Goal: Task Accomplishment & Management: Use online tool/utility

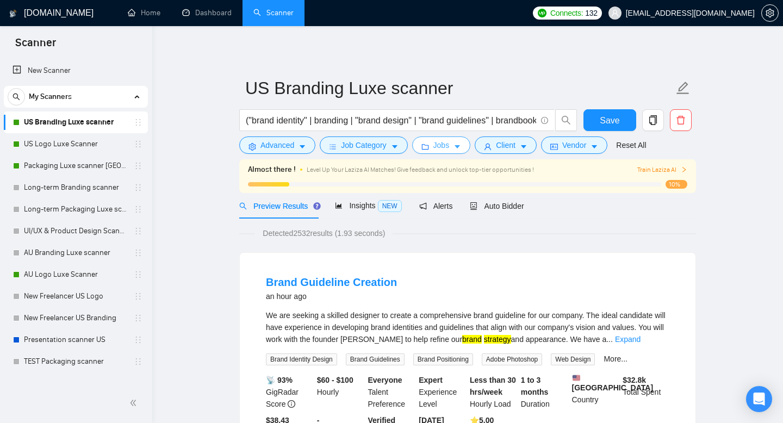
click at [457, 146] on button "Jobs" at bounding box center [441, 144] width 59 height 17
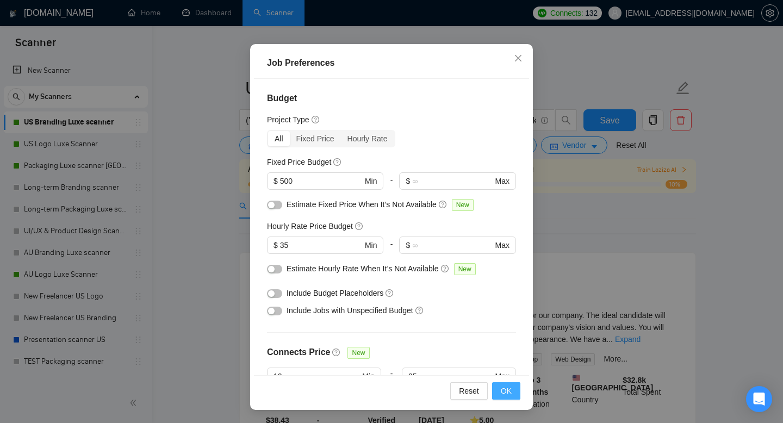
click at [509, 393] on span "OK" at bounding box center [506, 391] width 11 height 12
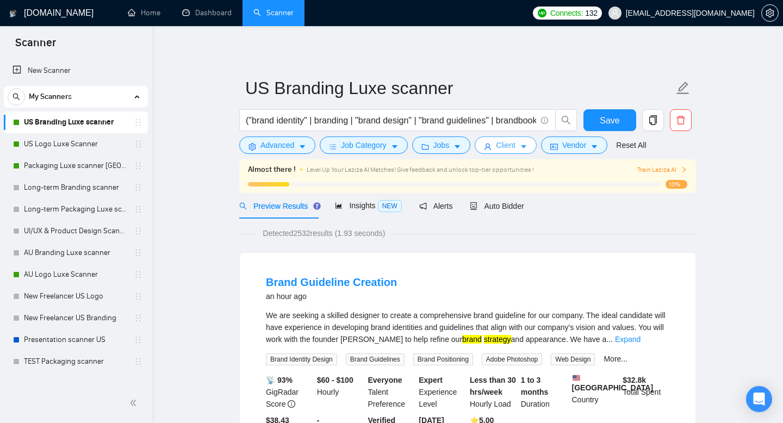
click at [501, 147] on span "Client" at bounding box center [506, 145] width 20 height 12
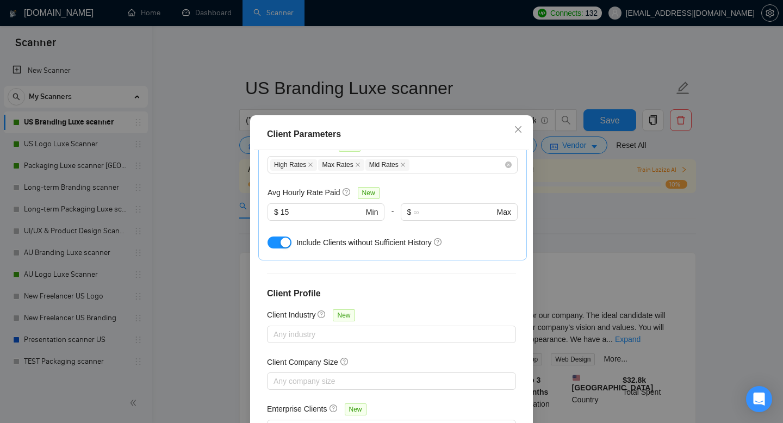
scroll to position [71, 0]
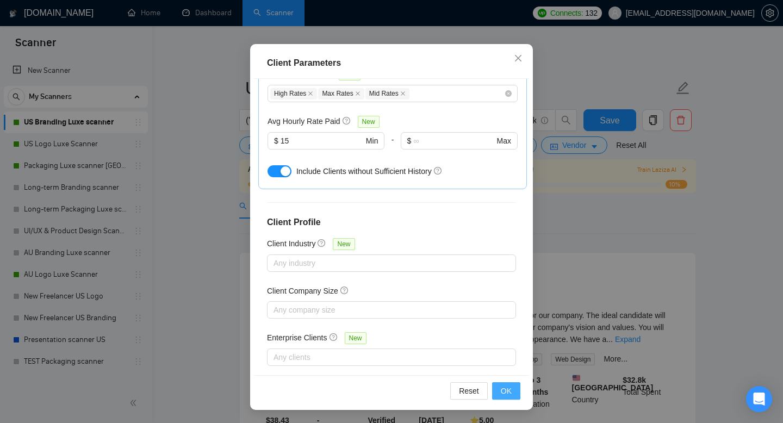
click at [505, 396] on span "OK" at bounding box center [506, 391] width 11 height 12
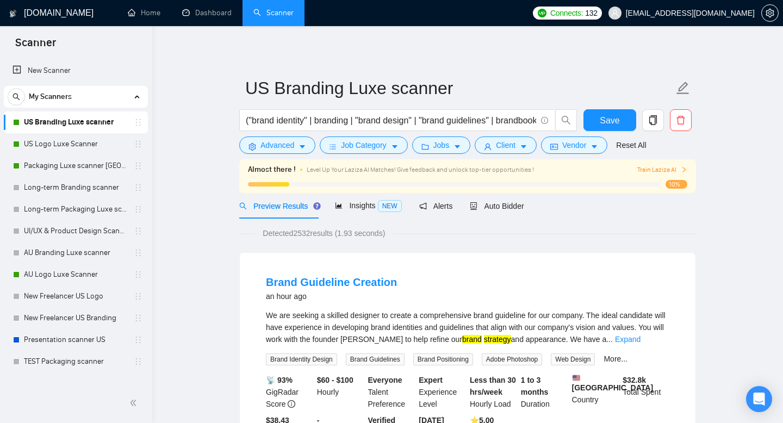
scroll to position [21, 0]
click at [613, 123] on span "Save" at bounding box center [610, 121] width 20 height 14
click at [383, 147] on span "Job Category" at bounding box center [363, 145] width 45 height 12
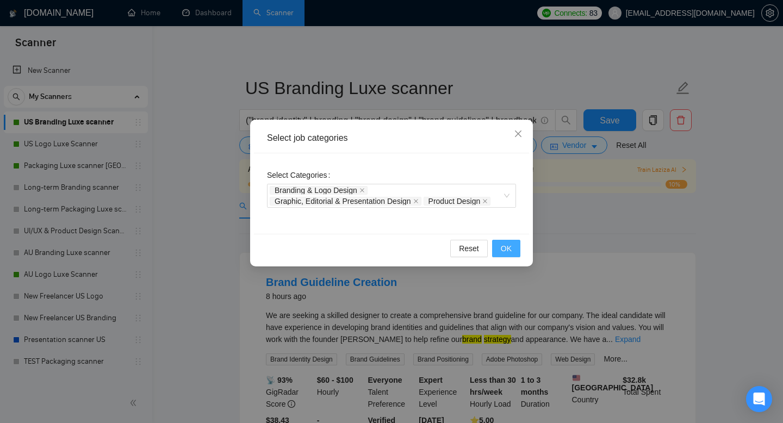
click at [508, 247] on span "OK" at bounding box center [506, 248] width 11 height 12
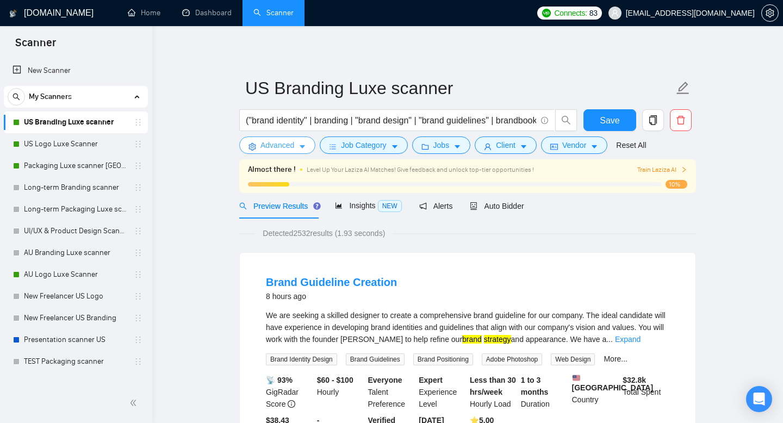
click at [276, 152] on button "Advanced" at bounding box center [277, 144] width 76 height 17
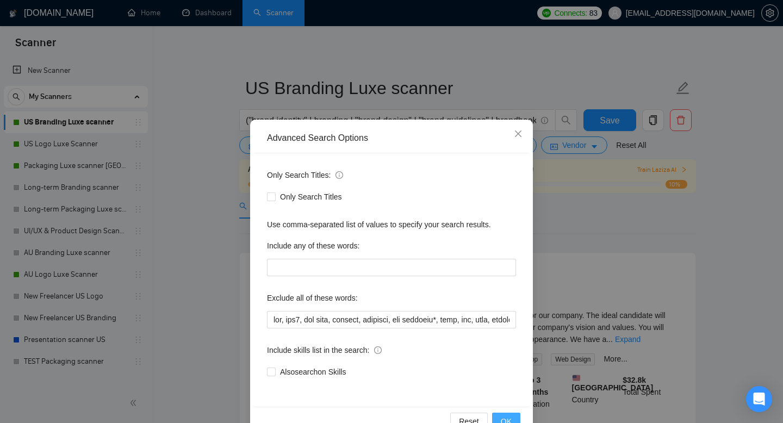
click at [505, 417] on span "OK" at bounding box center [506, 421] width 11 height 12
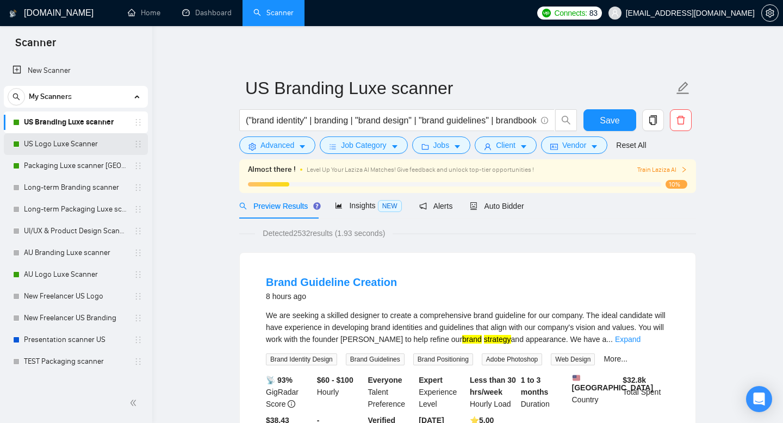
click at [62, 142] on link "US Logo Luxe Scanner" at bounding box center [75, 144] width 103 height 22
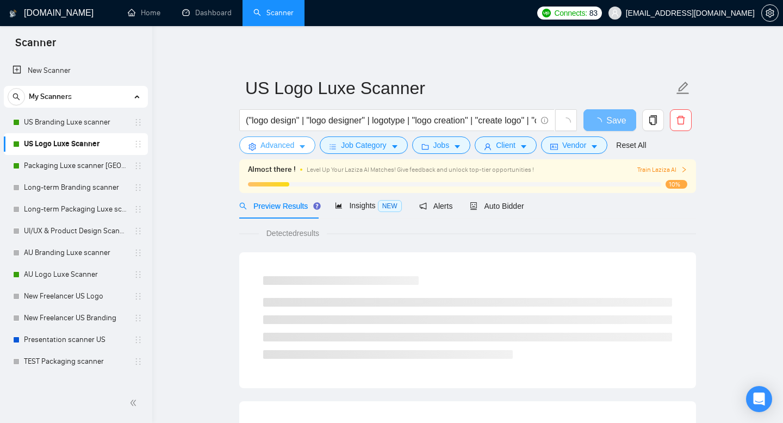
click at [287, 151] on span "Advanced" at bounding box center [277, 145] width 34 height 12
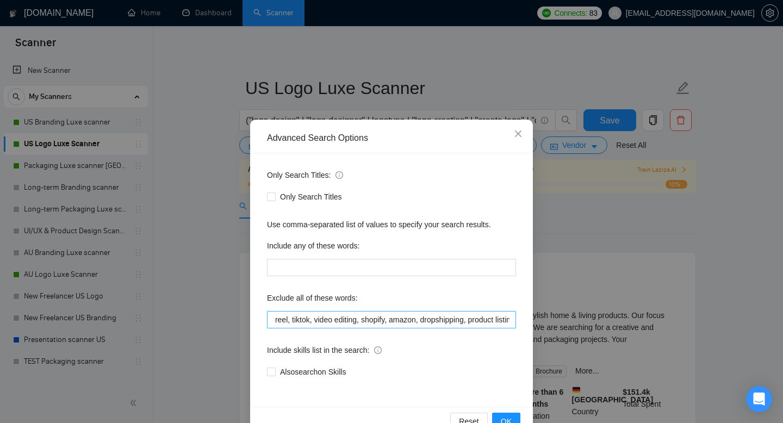
scroll to position [0, 353]
drag, startPoint x: 415, startPoint y: 319, endPoint x: 391, endPoint y: 317, distance: 24.0
click at [391, 317] on input "frontend, app branding*, html, css, nft, 3d, render, blender, after effects, mo…" at bounding box center [391, 319] width 249 height 17
drag, startPoint x: 393, startPoint y: 319, endPoint x: 347, endPoint y: 320, distance: 45.7
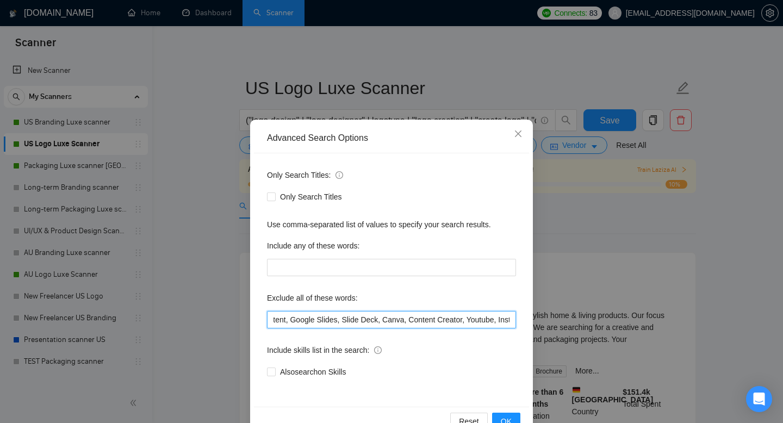
click at [347, 320] on input "frontend, app branding*, html, css, nft, 3d, render, blender, after effects, mo…" at bounding box center [391, 319] width 249 height 17
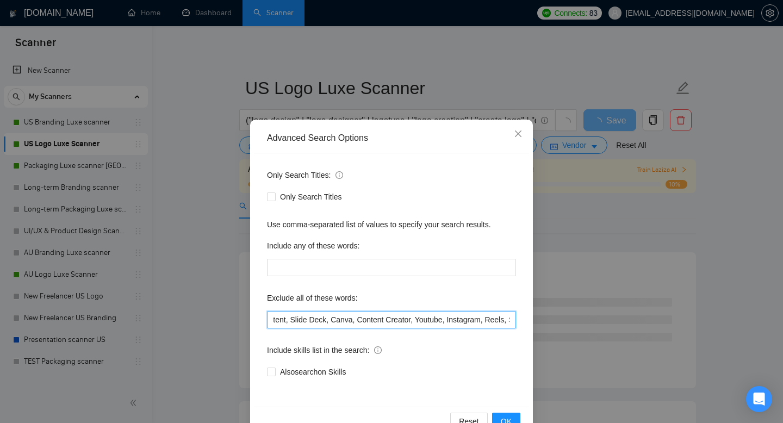
drag, startPoint x: 382, startPoint y: 320, endPoint x: 345, endPoint y: 319, distance: 37.0
click at [345, 319] on input "frontend, app branding*, html, css, nft, 3d, render, blender, after effects, mo…" at bounding box center [391, 319] width 249 height 17
click at [367, 319] on input "frontend, app branding*, html, css, nft, 3d, render, blender, after effects, mo…" at bounding box center [391, 319] width 249 height 17
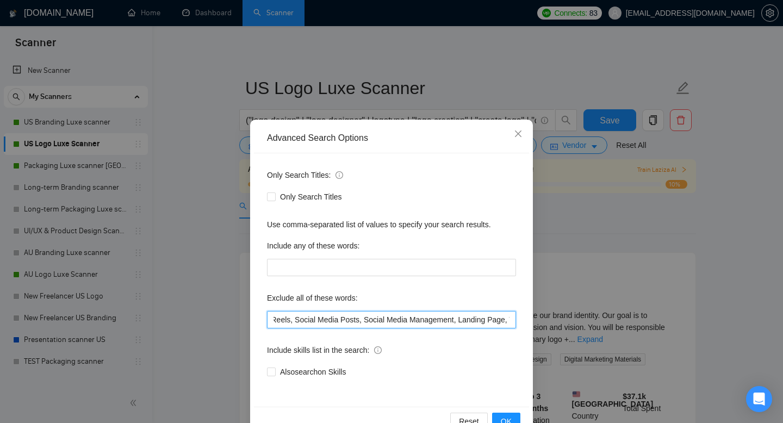
scroll to position [0, 1326]
drag, startPoint x: 420, startPoint y: 320, endPoint x: 356, endPoint y: 320, distance: 64.1
click at [356, 320] on input "frontend, app branding*, html, css, nft, 3d, render, blender, after effects, mo…" at bounding box center [391, 319] width 249 height 17
drag, startPoint x: 344, startPoint y: 320, endPoint x: 314, endPoint y: 317, distance: 30.6
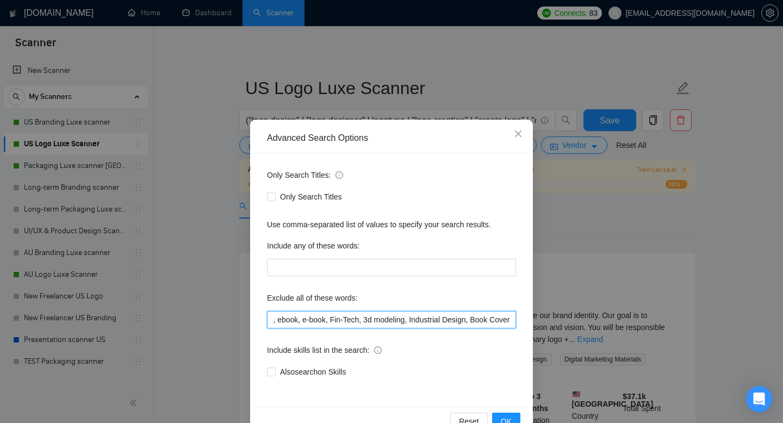
click at [314, 317] on input "frontend, app branding*, html, css, nft, 3d, render, blender, after effects, mo…" at bounding box center [391, 319] width 249 height 17
drag, startPoint x: 367, startPoint y: 320, endPoint x: 326, endPoint y: 320, distance: 41.3
click at [326, 320] on input "frontend, app branding*, html, css, nft, 3d, render, blender, after effects, mo…" at bounding box center [391, 319] width 249 height 17
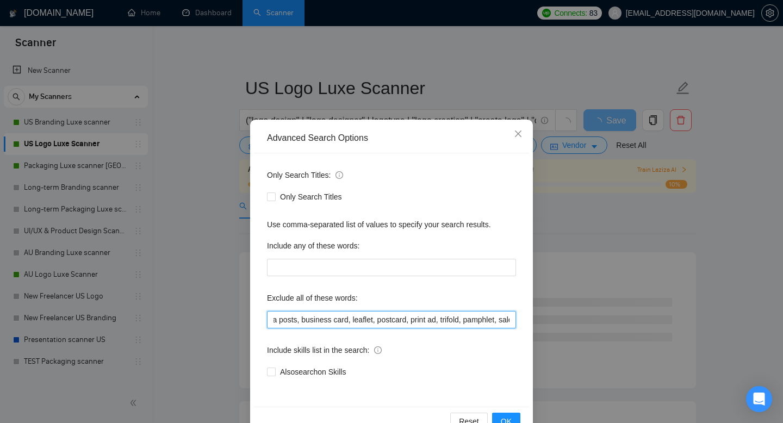
scroll to position [0, 2048]
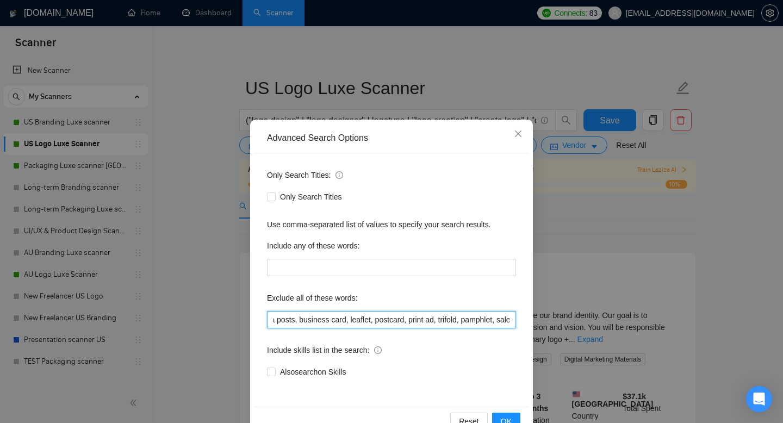
drag, startPoint x: 314, startPoint y: 320, endPoint x: 383, endPoint y: 317, distance: 69.1
click at [383, 317] on input "frontend, app branding*, html, css, nft, 3d, render, blender, after effects, mo…" at bounding box center [391, 319] width 249 height 17
drag, startPoint x: 389, startPoint y: 319, endPoint x: 364, endPoint y: 318, distance: 25.6
click at [364, 318] on input "frontend, app branding*, html, css, nft, 3d, render, blender, after effects, mo…" at bounding box center [391, 319] width 249 height 17
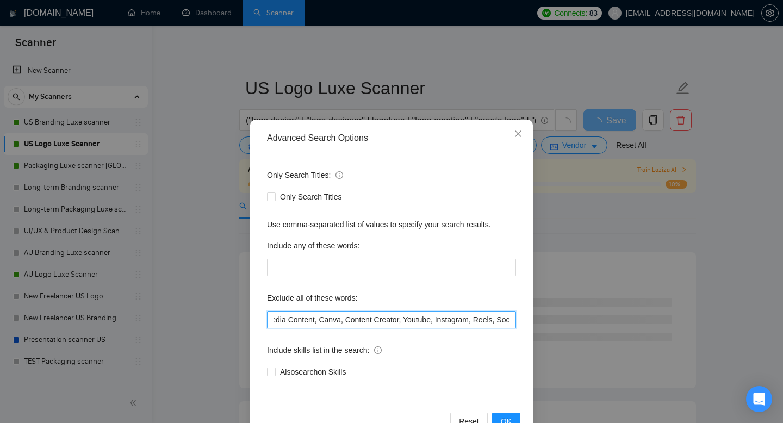
scroll to position [0, 1149]
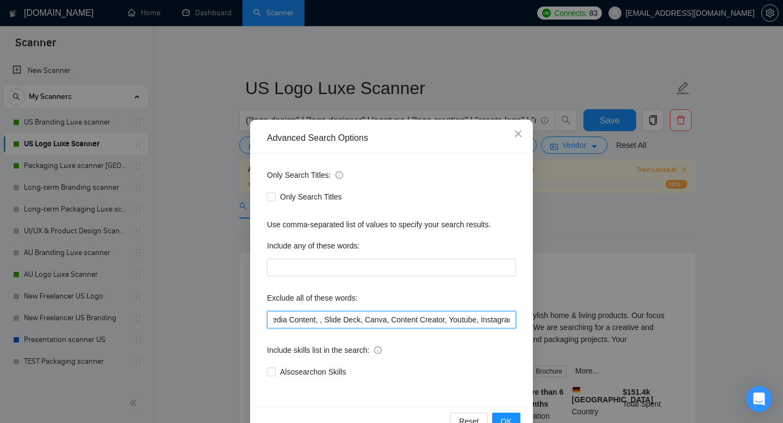
type input "frontend, app branding*, html, css, nft, 3d, render, blender, after effects, mo…"
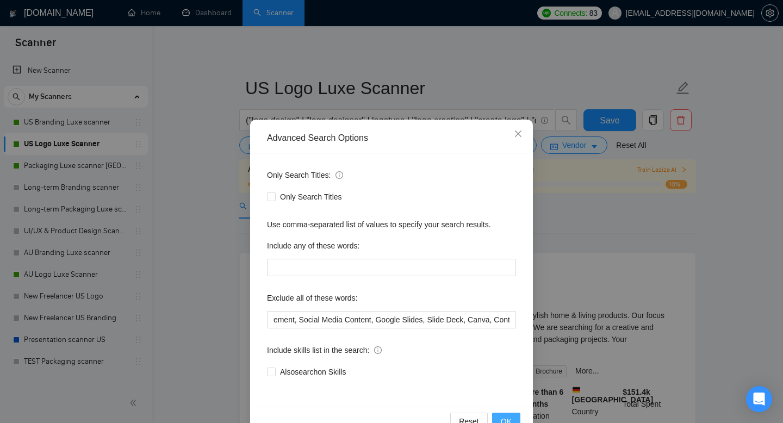
click at [504, 419] on span "OK" at bounding box center [506, 421] width 11 height 12
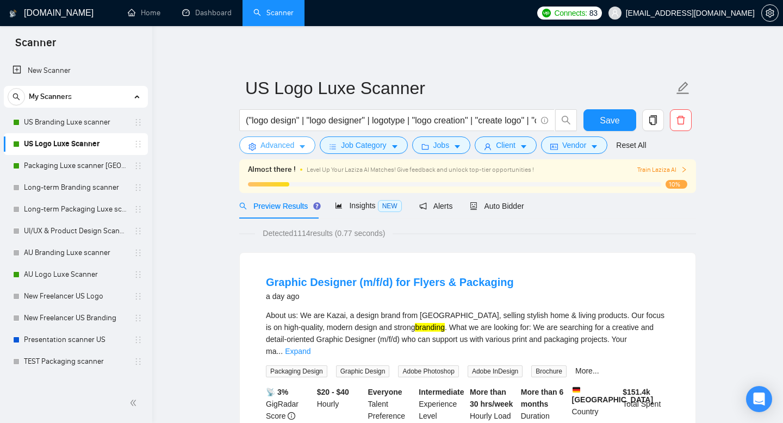
click at [308, 145] on button "Advanced" at bounding box center [277, 144] width 76 height 17
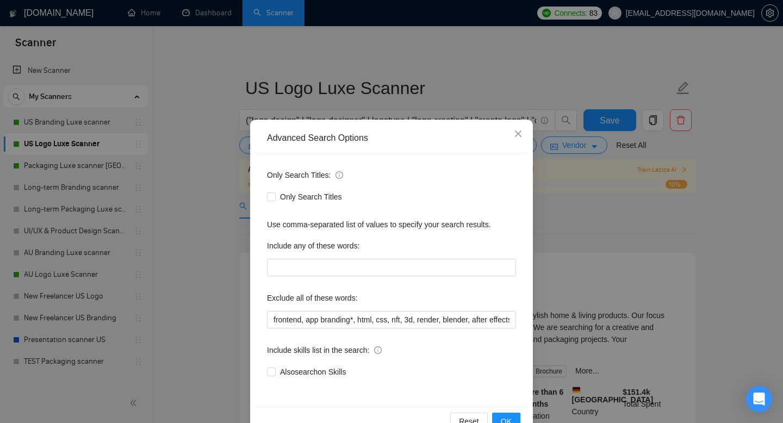
click at [584, 235] on div "Advanced Search Options Only Search Titles: Only Search Titles Use comma-separa…" at bounding box center [391, 211] width 783 height 423
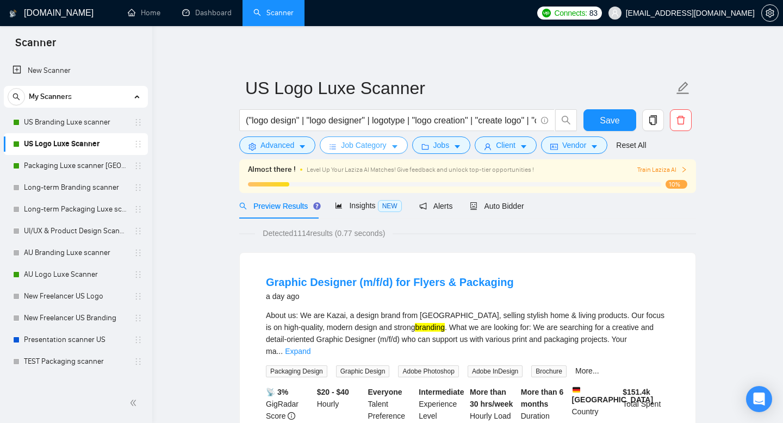
click at [362, 146] on span "Job Category" at bounding box center [363, 145] width 45 height 12
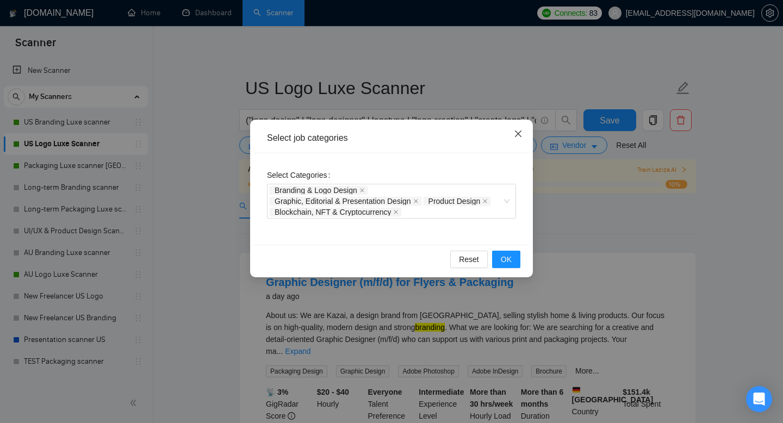
click at [518, 133] on icon "close" at bounding box center [518, 133] width 7 height 7
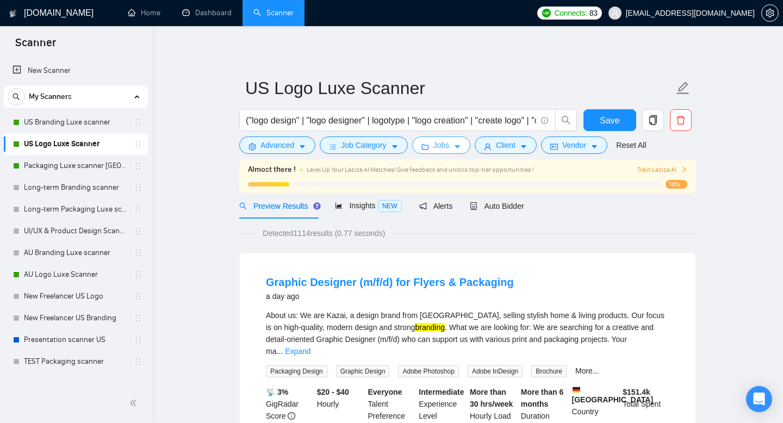
click at [435, 148] on button "Jobs" at bounding box center [441, 144] width 59 height 17
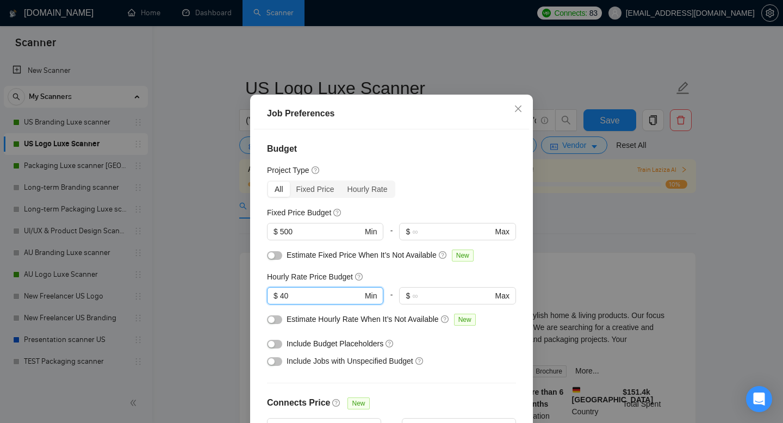
drag, startPoint x: 323, startPoint y: 317, endPoint x: 180, endPoint y: 275, distance: 149.1
click at [180, 275] on div "Job Preferences Budget Project Type All Fixed Price Hourly Rate Fixed Price Bud…" at bounding box center [391, 211] width 783 height 423
type input "35"
click at [434, 198] on div "All Fixed Price Hourly Rate" at bounding box center [391, 188] width 249 height 17
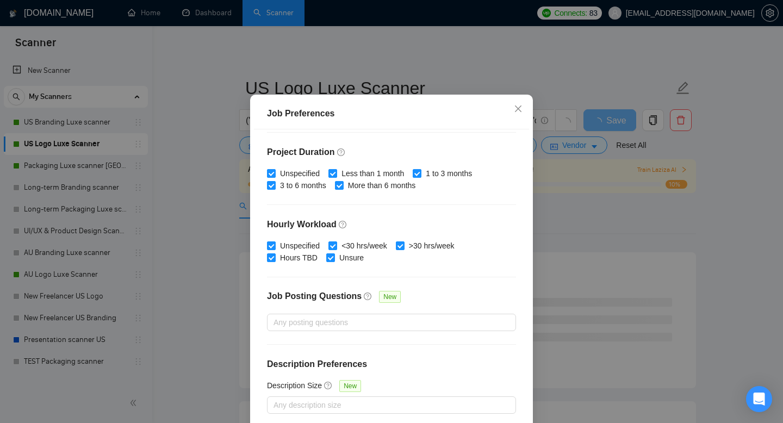
scroll to position [71, 0]
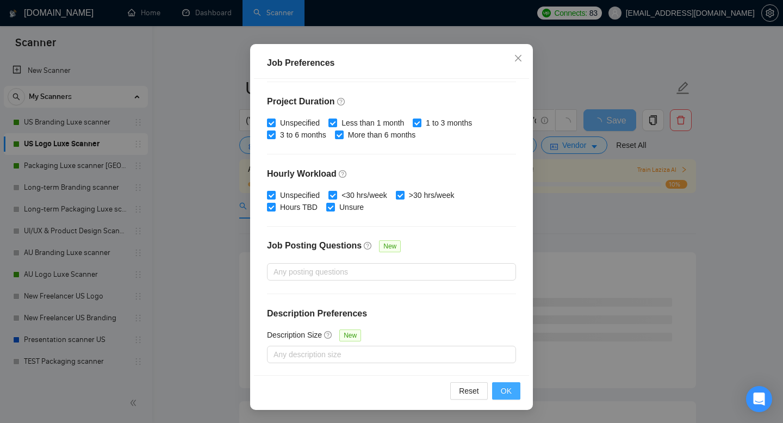
click at [508, 391] on span "OK" at bounding box center [506, 391] width 11 height 12
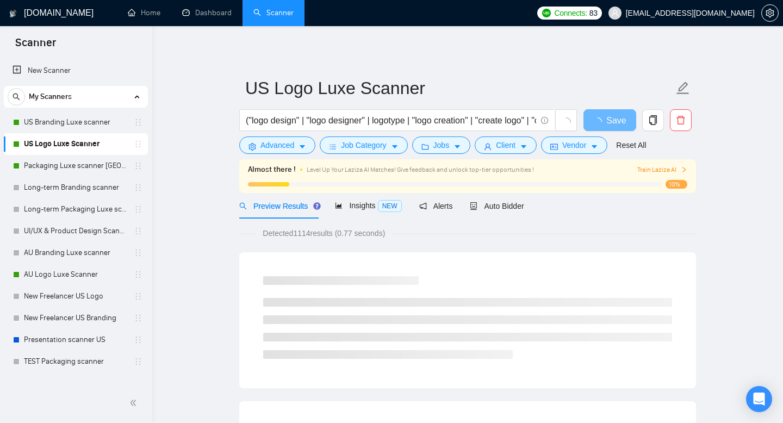
scroll to position [21, 0]
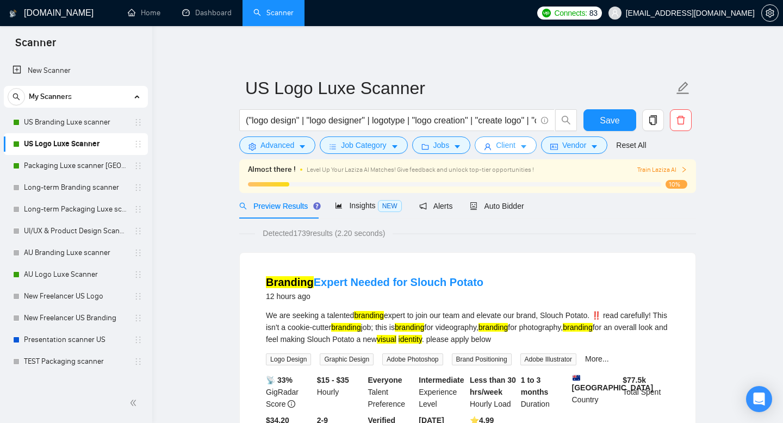
click at [513, 149] on span "Client" at bounding box center [506, 145] width 20 height 12
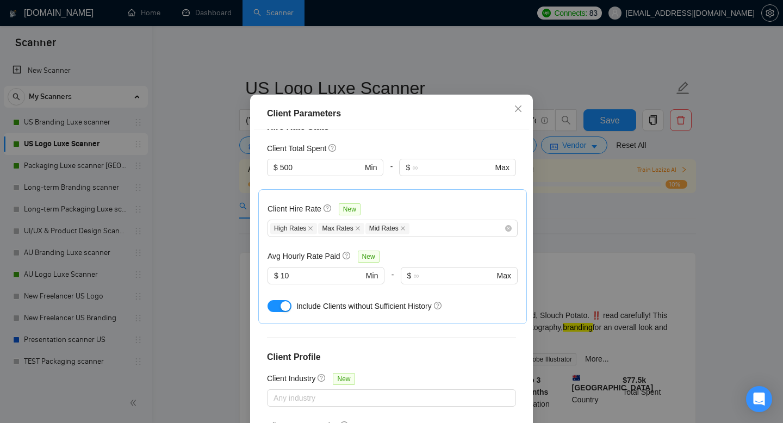
scroll to position [293, 0]
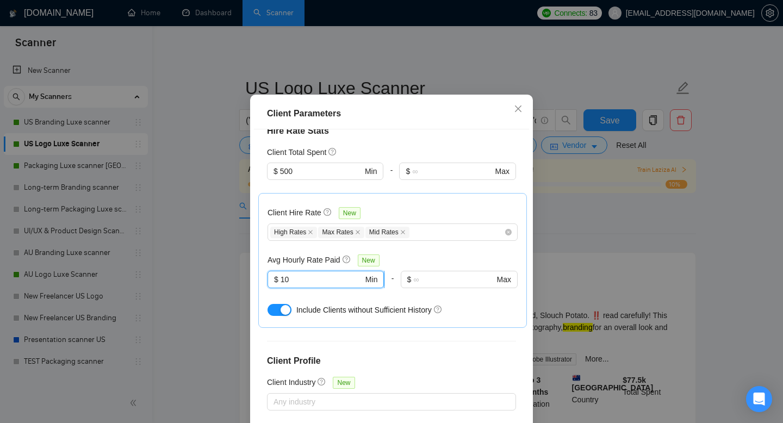
click at [335, 278] on input "10" at bounding box center [322, 279] width 83 height 12
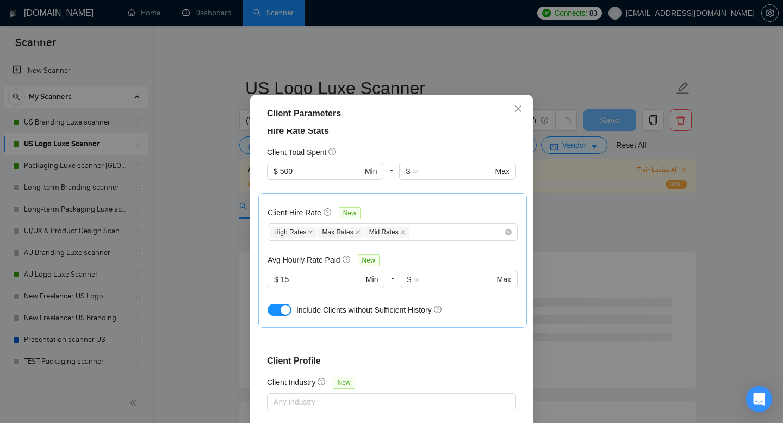
click at [423, 266] on div "Avg Hourly Rate Paid New" at bounding box center [392, 260] width 250 height 13
click at [619, 186] on div "Client Parameters Client Location Include Client Countries Select Exclude Clien…" at bounding box center [391, 211] width 783 height 423
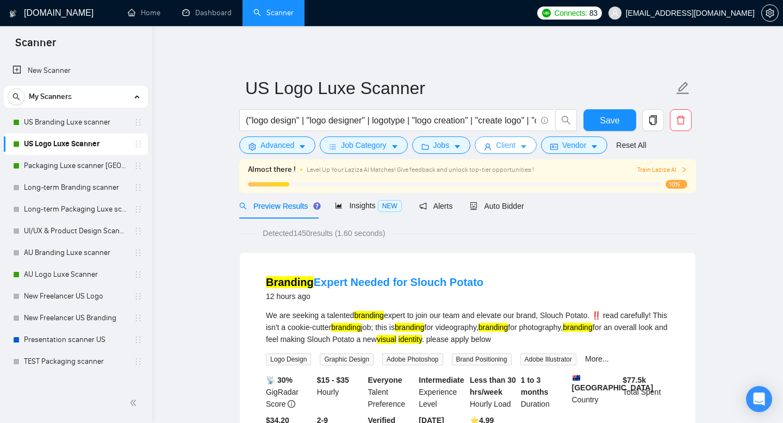
click at [499, 149] on span "Client" at bounding box center [506, 145] width 20 height 12
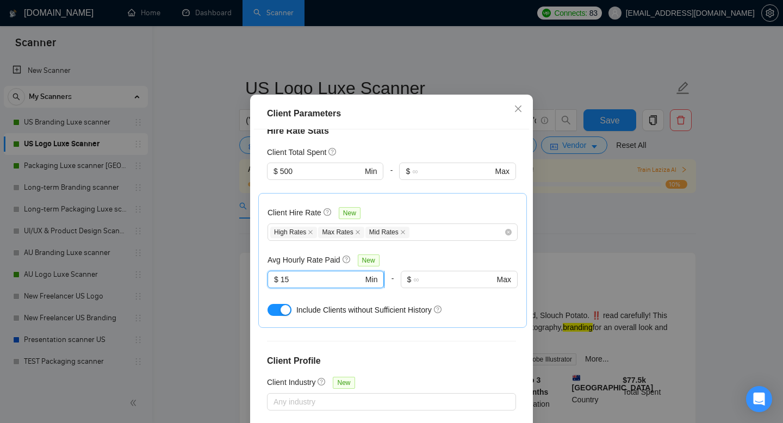
click at [326, 285] on input "15" at bounding box center [322, 279] width 83 height 12
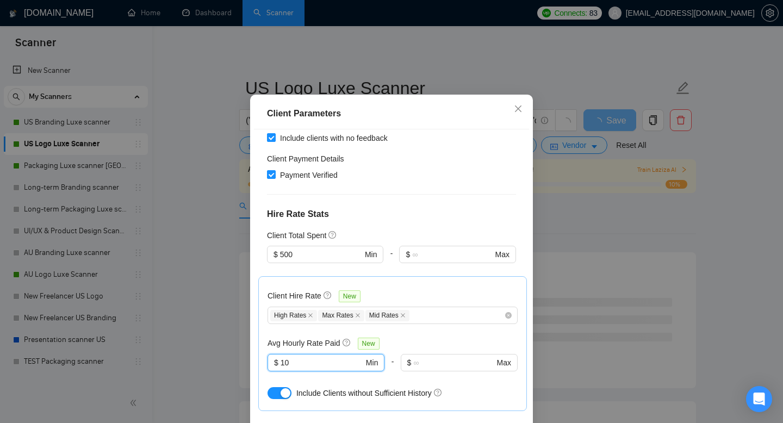
scroll to position [205, 0]
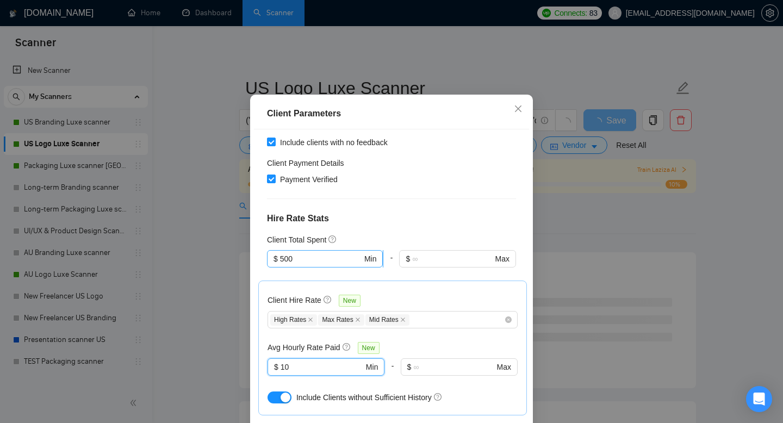
type input "10"
drag, startPoint x: 300, startPoint y: 265, endPoint x: 277, endPoint y: 265, distance: 23.4
click at [277, 265] on span "$ 500 Min" at bounding box center [325, 258] width 116 height 17
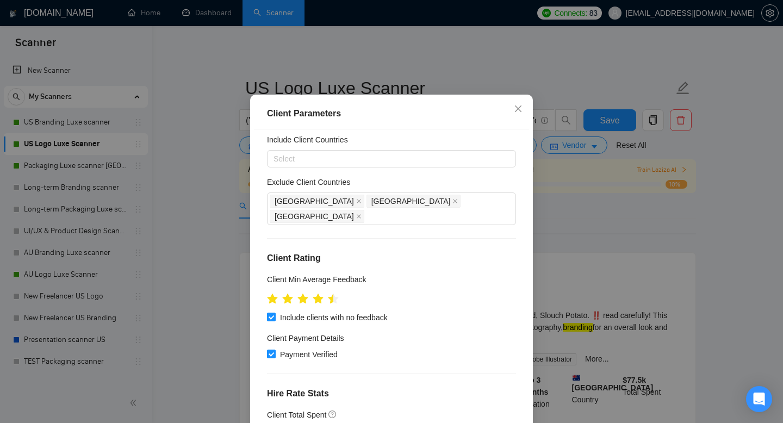
scroll to position [0, 0]
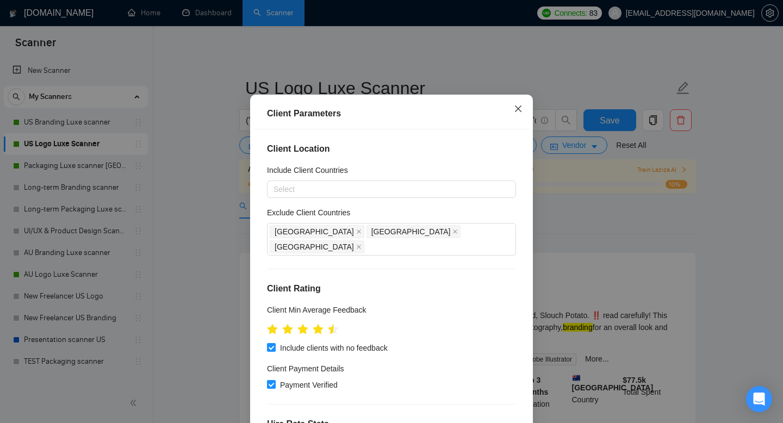
click at [518, 112] on icon "close" at bounding box center [518, 108] width 7 height 7
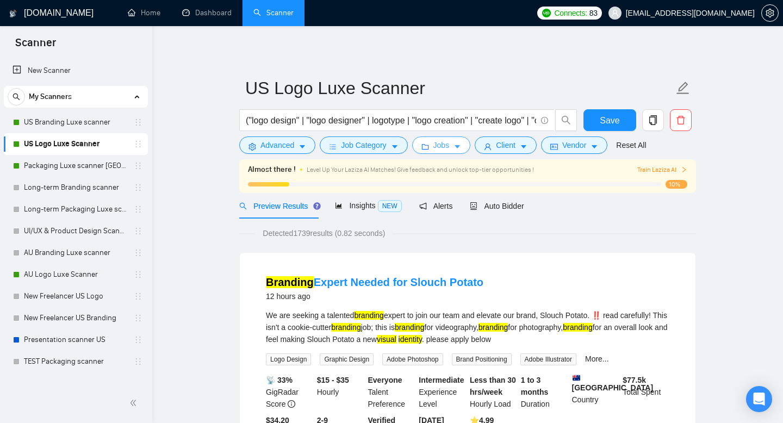
click at [441, 149] on span "Jobs" at bounding box center [441, 145] width 16 height 12
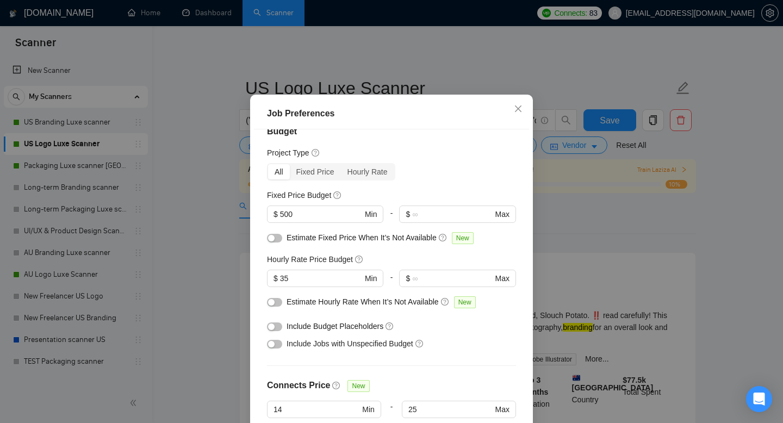
scroll to position [20, 0]
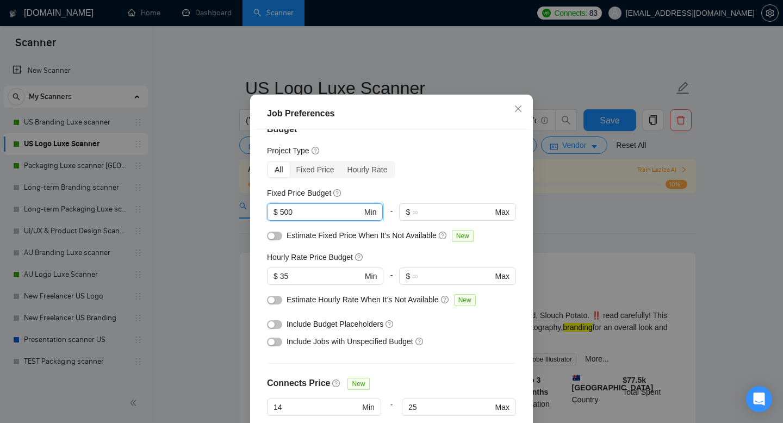
drag, startPoint x: 305, startPoint y: 230, endPoint x: 275, endPoint y: 229, distance: 29.9
click at [275, 221] on span "$ 500 Min" at bounding box center [325, 211] width 116 height 17
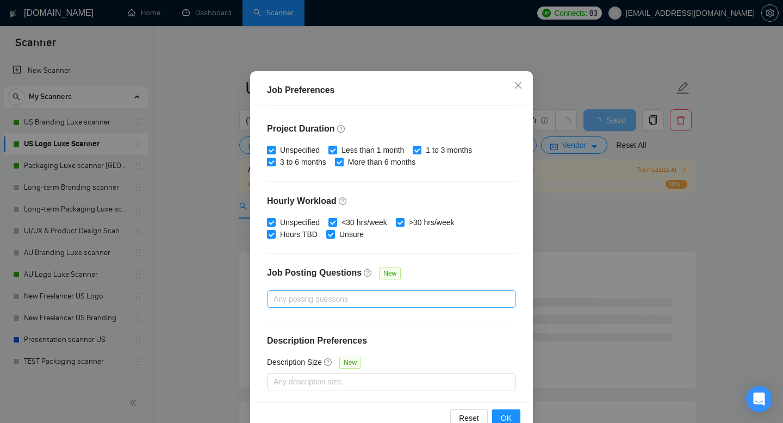
scroll to position [71, 0]
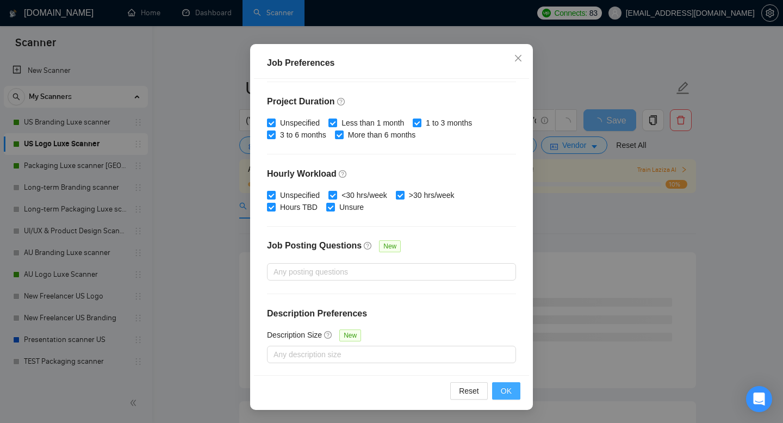
type input "350"
click at [510, 397] on button "OK" at bounding box center [506, 390] width 28 height 17
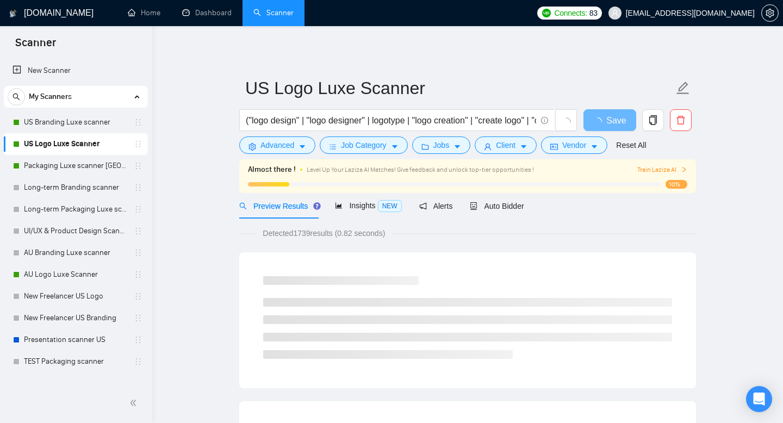
scroll to position [21, 0]
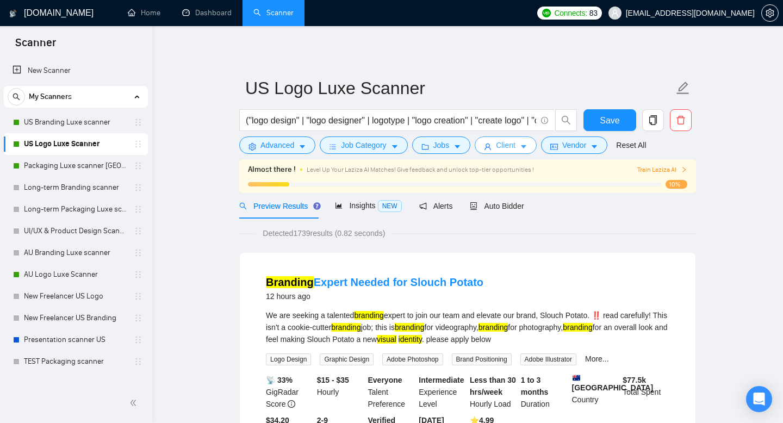
click at [531, 142] on button "Client" at bounding box center [506, 144] width 62 height 17
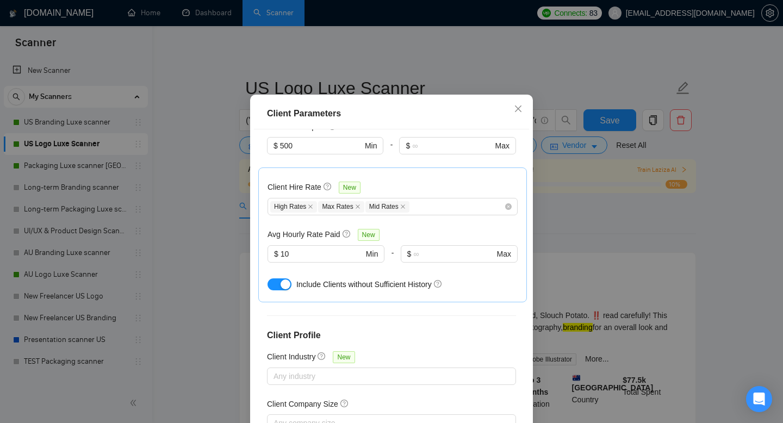
scroll to position [291, 0]
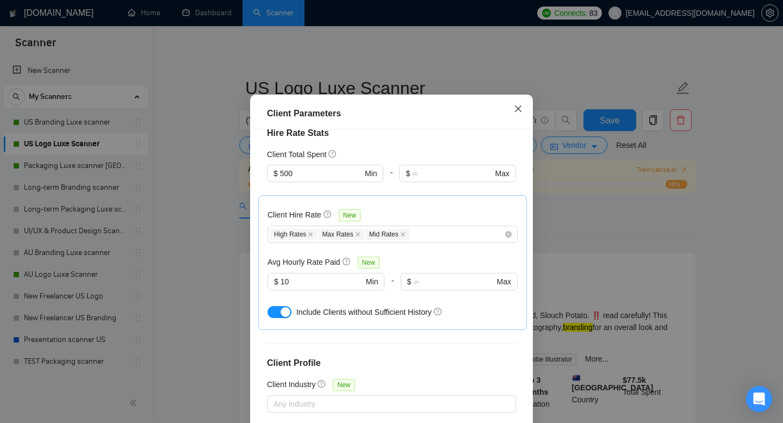
click at [519, 112] on icon "close" at bounding box center [518, 108] width 7 height 7
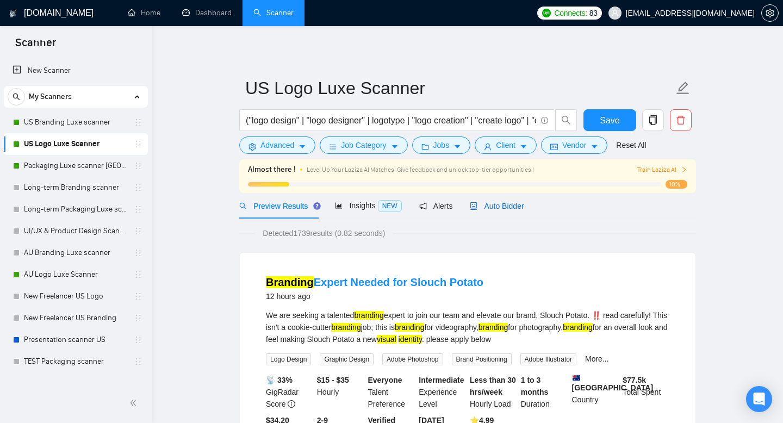
click at [500, 204] on span "Auto Bidder" at bounding box center [497, 206] width 54 height 9
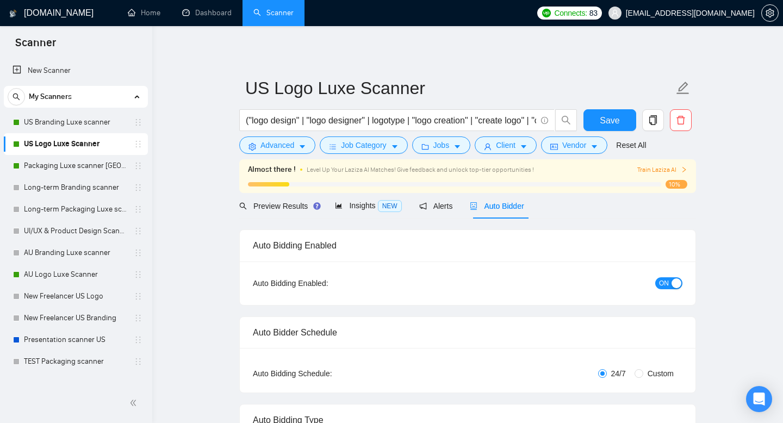
radio input "false"
radio input "true"
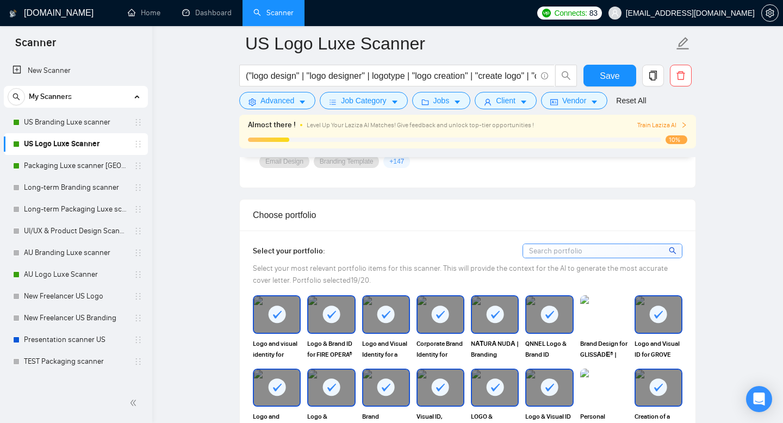
scroll to position [1061, 0]
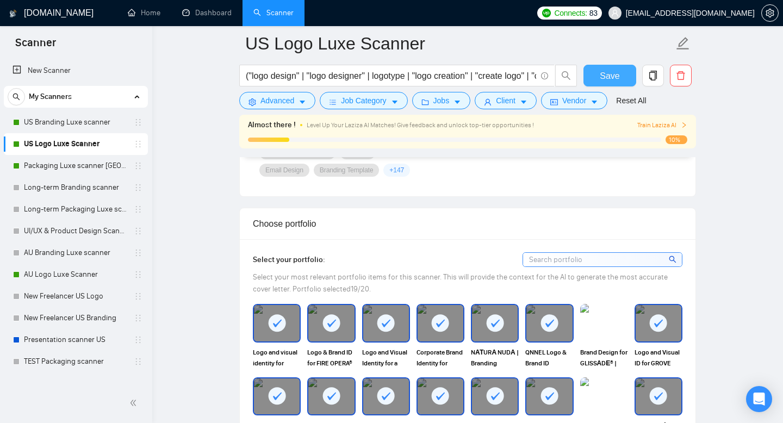
click at [613, 72] on span "Save" at bounding box center [610, 76] width 20 height 14
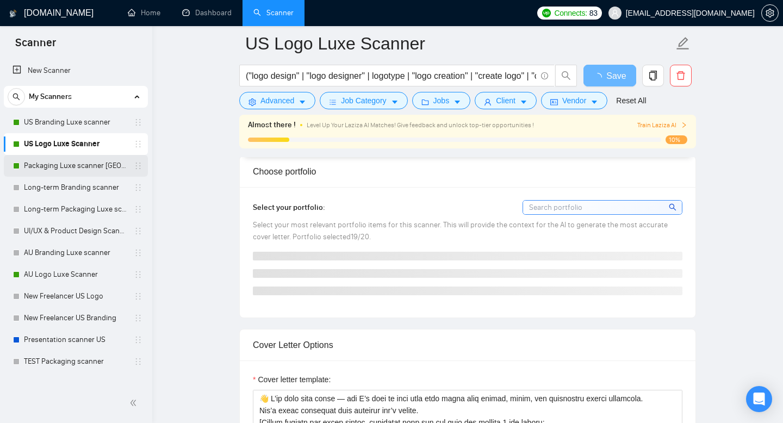
click at [97, 166] on link "Packaging Luxe scanner [GEOGRAPHIC_DATA]" at bounding box center [75, 166] width 103 height 22
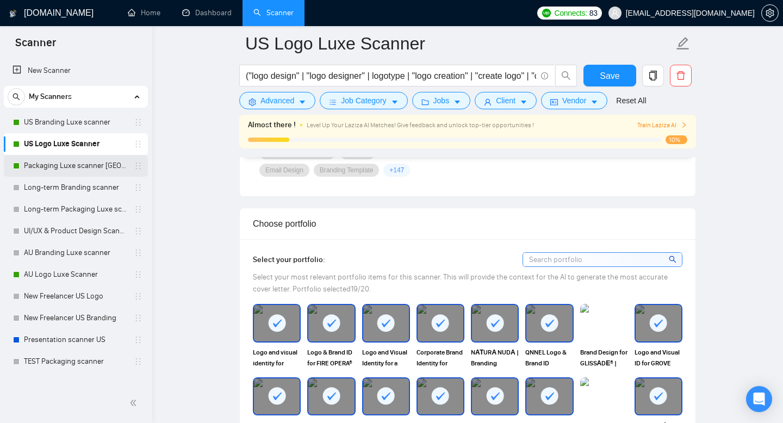
click at [92, 164] on link "Packaging Luxe scanner [GEOGRAPHIC_DATA]" at bounding box center [75, 166] width 103 height 22
